Goal: Task Accomplishment & Management: Use online tool/utility

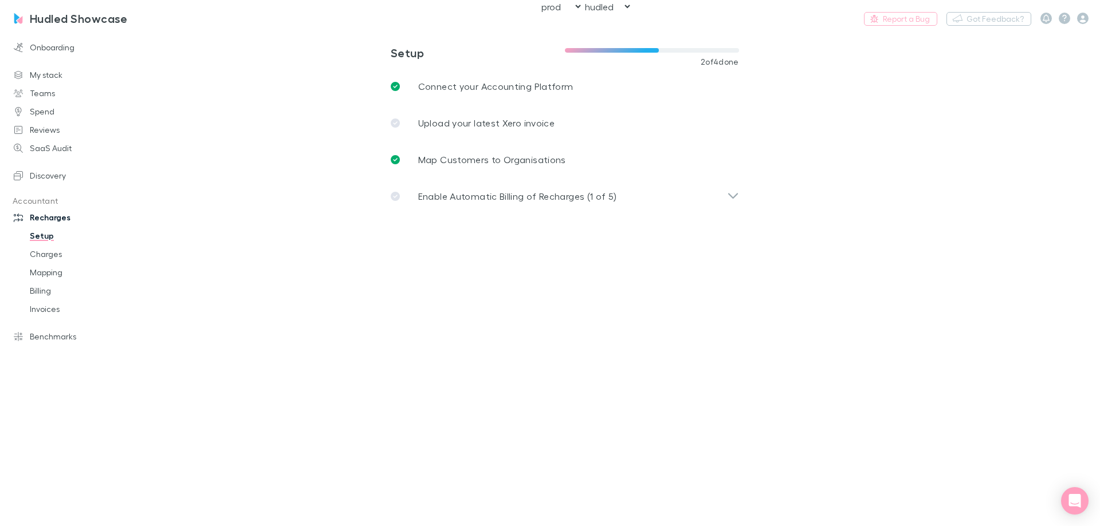
click at [603, 7] on select "rechargly hudled clear" at bounding box center [607, 7] width 49 height 12
click at [583, 1] on select "rechargly hudled clear" at bounding box center [607, 7] width 49 height 12
select select "hudled"
